Goal: Transaction & Acquisition: Subscribe to service/newsletter

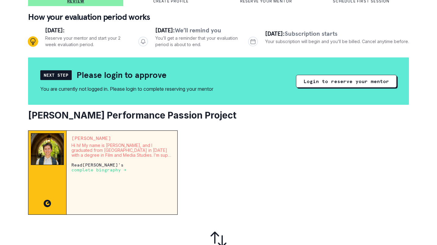
scroll to position [59, 0]
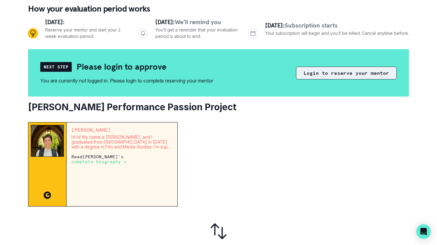
click at [311, 71] on button "Login to reserve your mentor" at bounding box center [346, 72] width 101 height 13
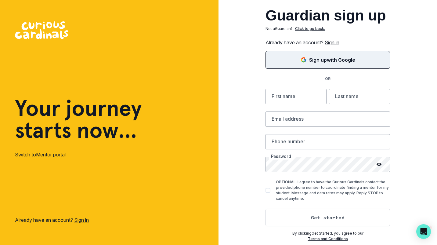
click at [296, 57] on div "Sign up with Google" at bounding box center [327, 59] width 109 height 7
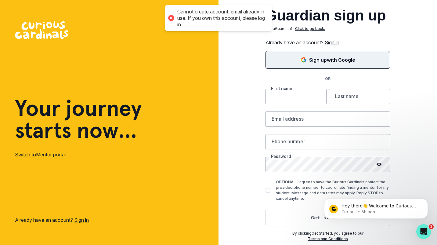
click at [291, 94] on input "text" at bounding box center [295, 96] width 61 height 15
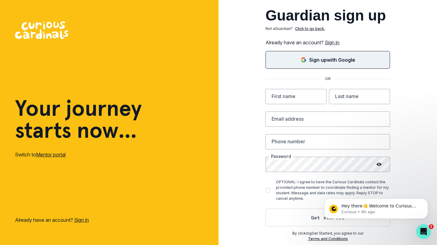
click at [331, 43] on link "Sign in" at bounding box center [331, 42] width 15 height 6
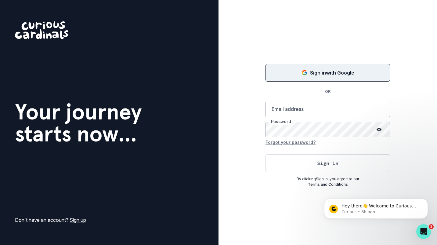
click at [305, 77] on button "Sign in with Google" at bounding box center [327, 73] width 124 height 18
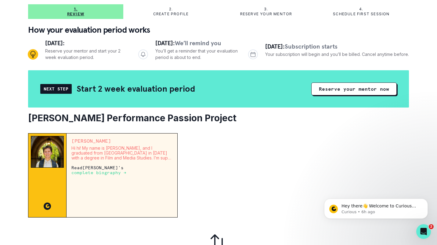
scroll to position [39, 0]
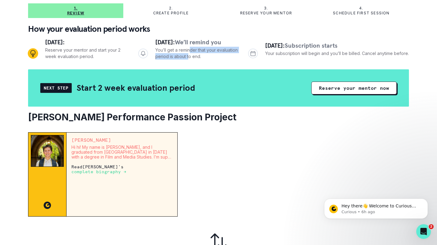
drag, startPoint x: 189, startPoint y: 52, endPoint x: 188, endPoint y: 57, distance: 4.7
click at [188, 57] on p "You’ll get a reminder that your evaluation period is about to end." at bounding box center [196, 53] width 83 height 13
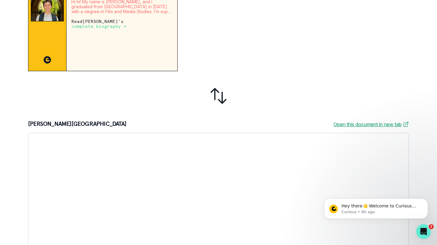
scroll to position [214, 0]
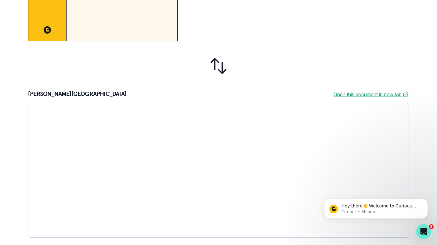
click at [286, 59] on div at bounding box center [218, 66] width 380 height 40
click at [209, 150] on div at bounding box center [218, 170] width 380 height 134
click at [340, 95] on link "Open this document in new tab" at bounding box center [370, 94] width 75 height 7
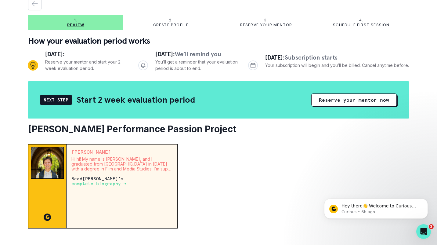
scroll to position [0, 0]
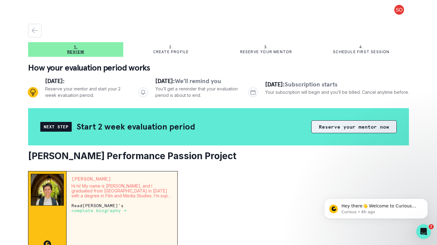
click at [350, 126] on button "Reserve your mentor now" at bounding box center [353, 126] width 85 height 13
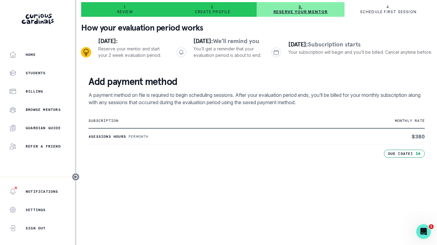
scroll to position [23, 0]
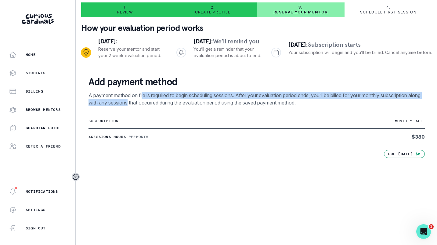
drag, startPoint x: 143, startPoint y: 105, endPoint x: 143, endPoint y: 112, distance: 7.0
click at [143, 106] on p "A payment method on file is required to begin scheduling sessions. After your e…" at bounding box center [256, 98] width 336 height 15
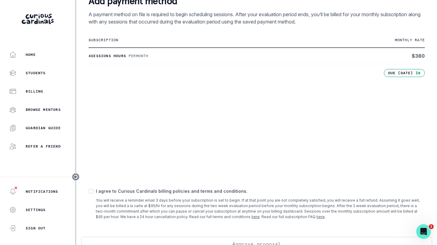
scroll to position [107, 0]
